Goal: Check status

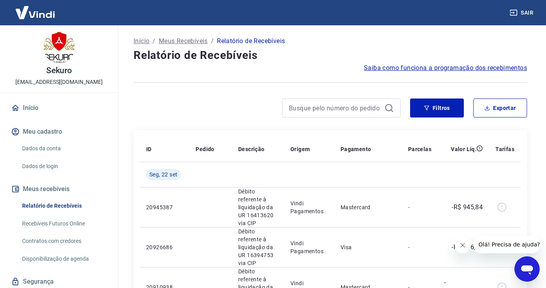
click at [315, 116] on div at bounding box center [341, 107] width 119 height 19
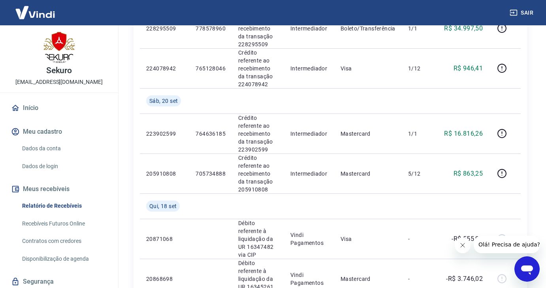
scroll to position [348, 0]
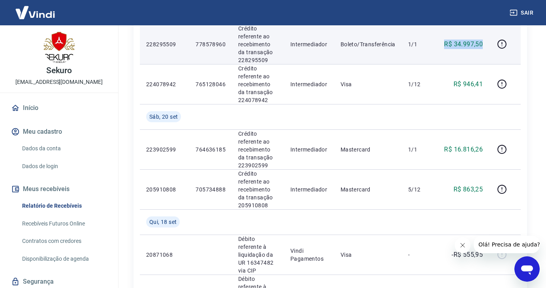
drag, startPoint x: 446, startPoint y: 45, endPoint x: 484, endPoint y: 44, distance: 37.9
click at [484, 44] on td "R$ 34.997,50" at bounding box center [463, 44] width 51 height 40
copy p "R$ 34.997,50"
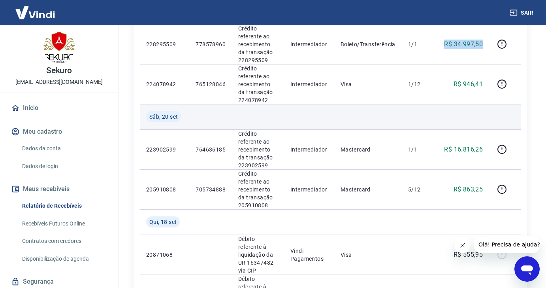
click at [330, 115] on td at bounding box center [309, 116] width 50 height 25
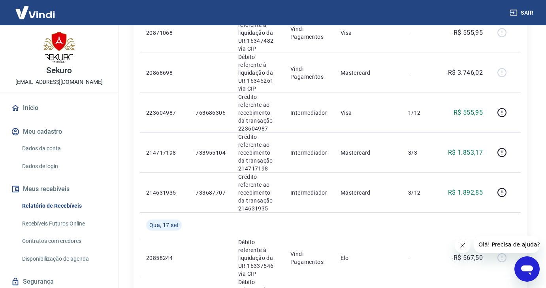
scroll to position [585, 0]
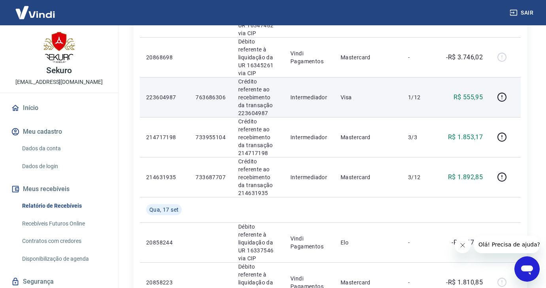
click at [206, 97] on p "763686306" at bounding box center [211, 97] width 30 height 8
copy p "763686306"
